Goal: Find specific page/section: Find specific page/section

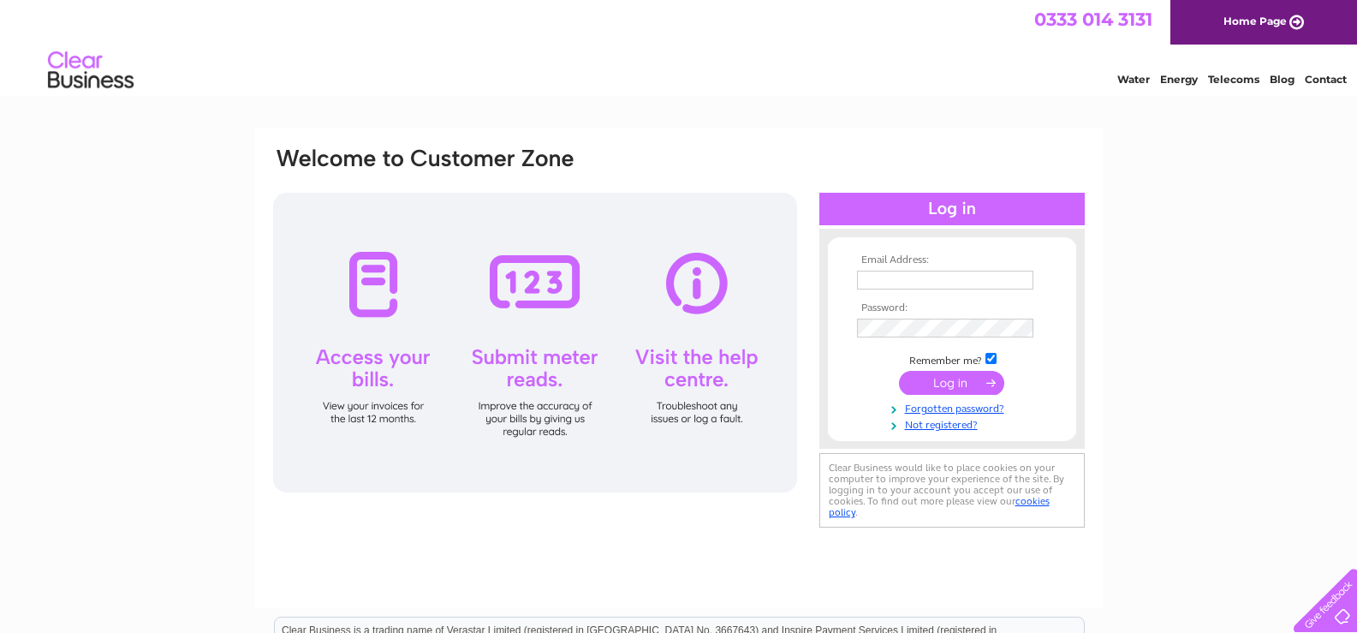
type input "[EMAIL_ADDRESS][DOMAIN_NAME]"
click at [963, 382] on input "submit" at bounding box center [951, 383] width 105 height 24
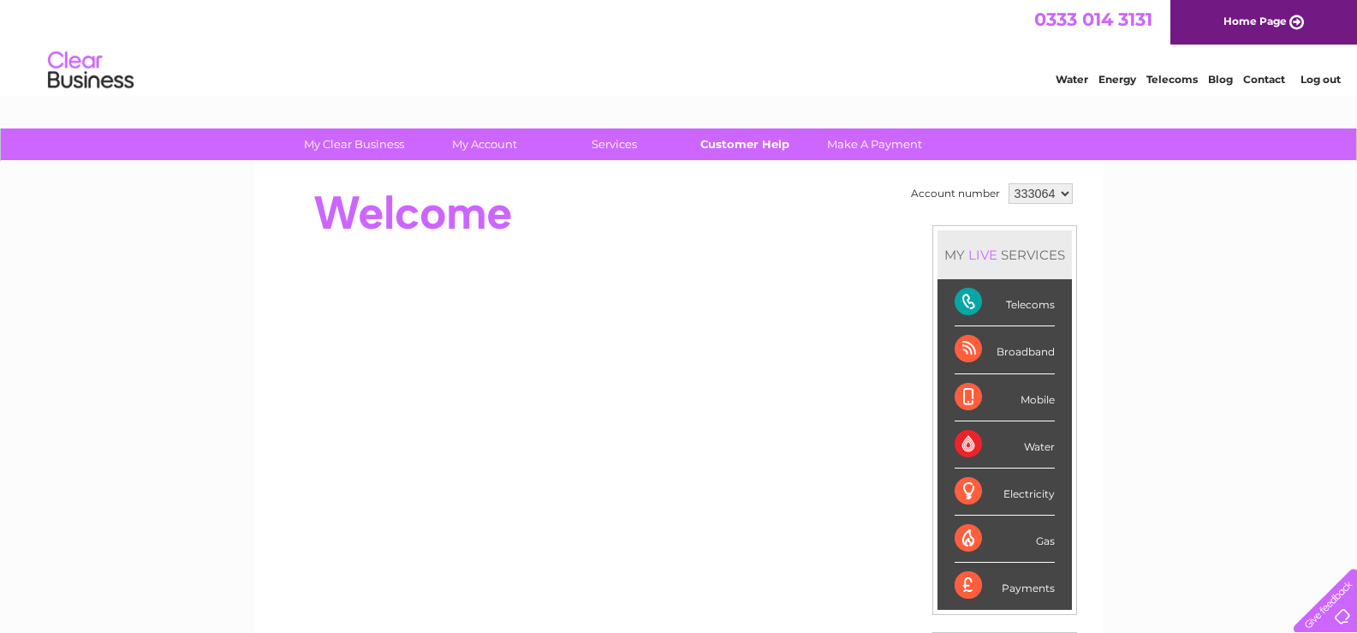
click at [745, 142] on link "Customer Help" at bounding box center [744, 144] width 141 height 32
